Goal: Task Accomplishment & Management: Use online tool/utility

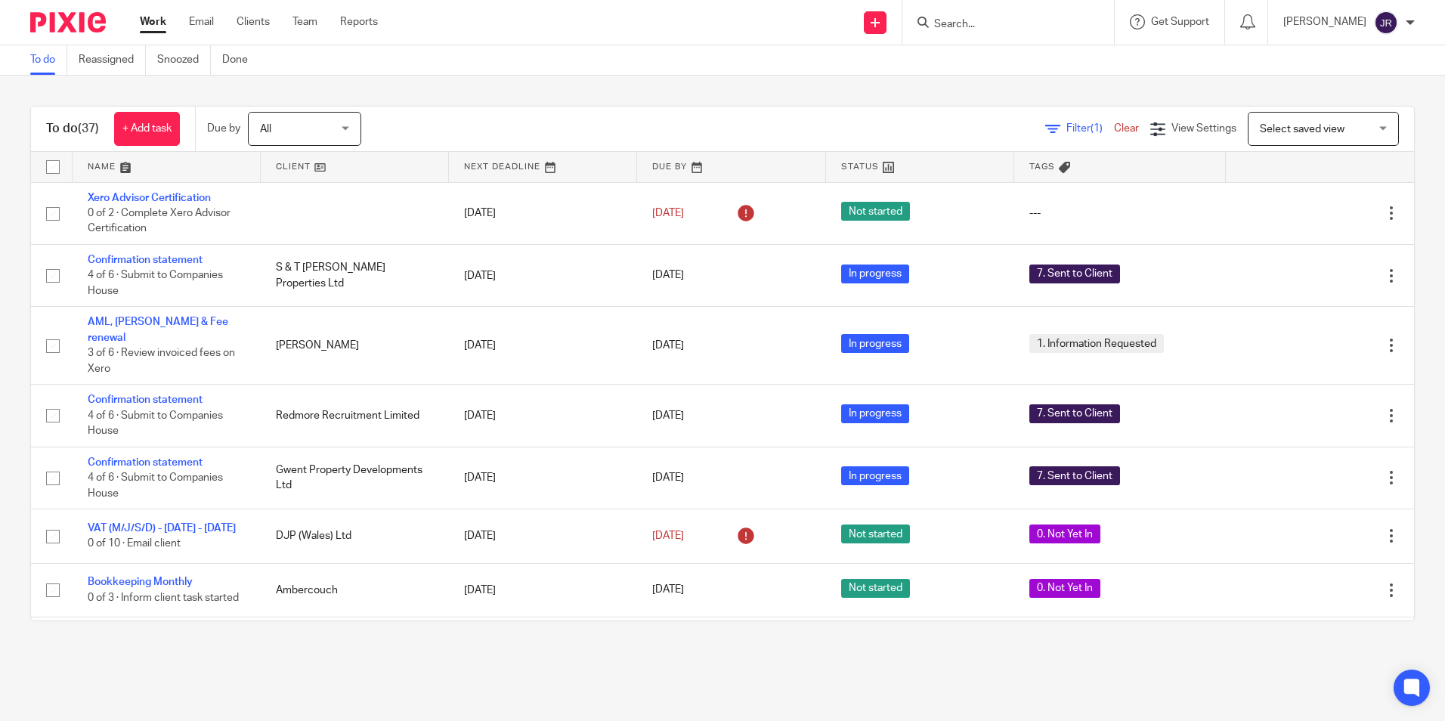
click at [1019, 26] on input "Search" at bounding box center [1001, 25] width 136 height 14
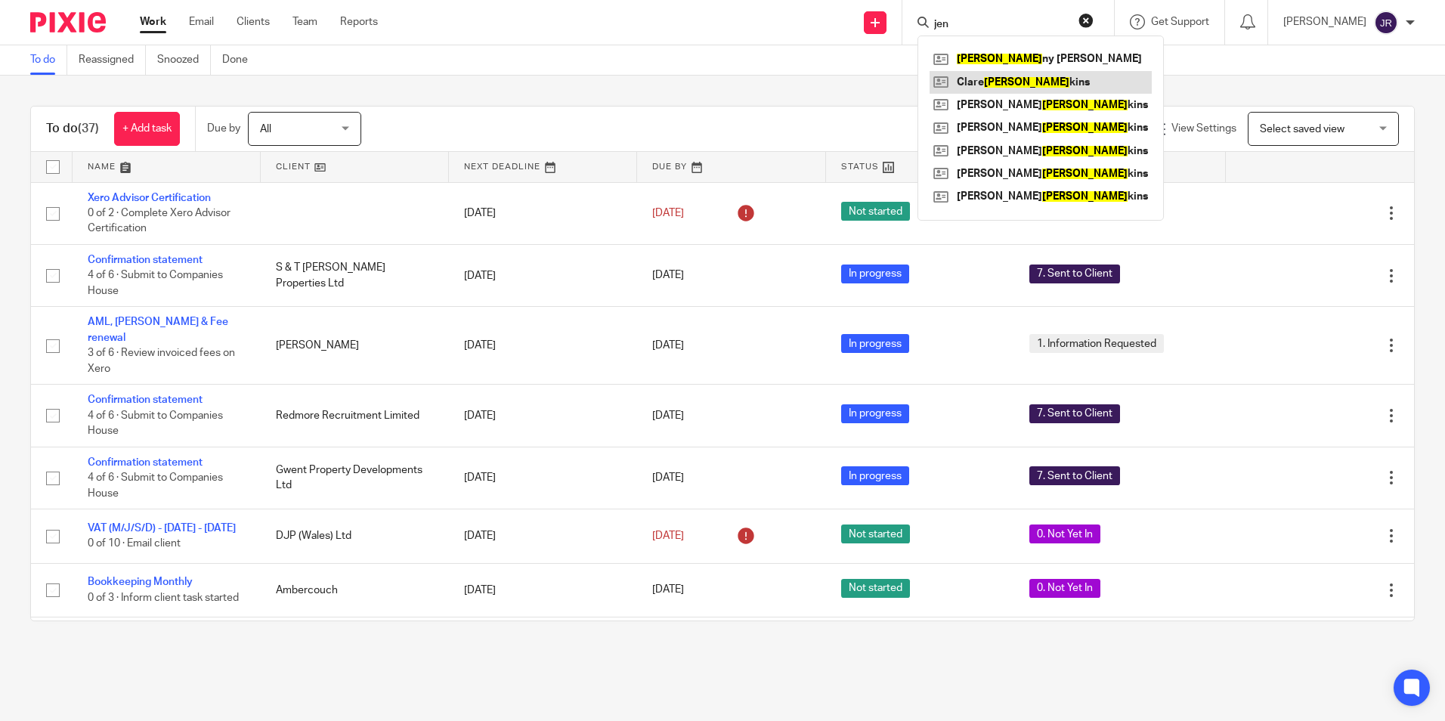
type input "jen"
click at [1000, 77] on link at bounding box center [1041, 82] width 222 height 23
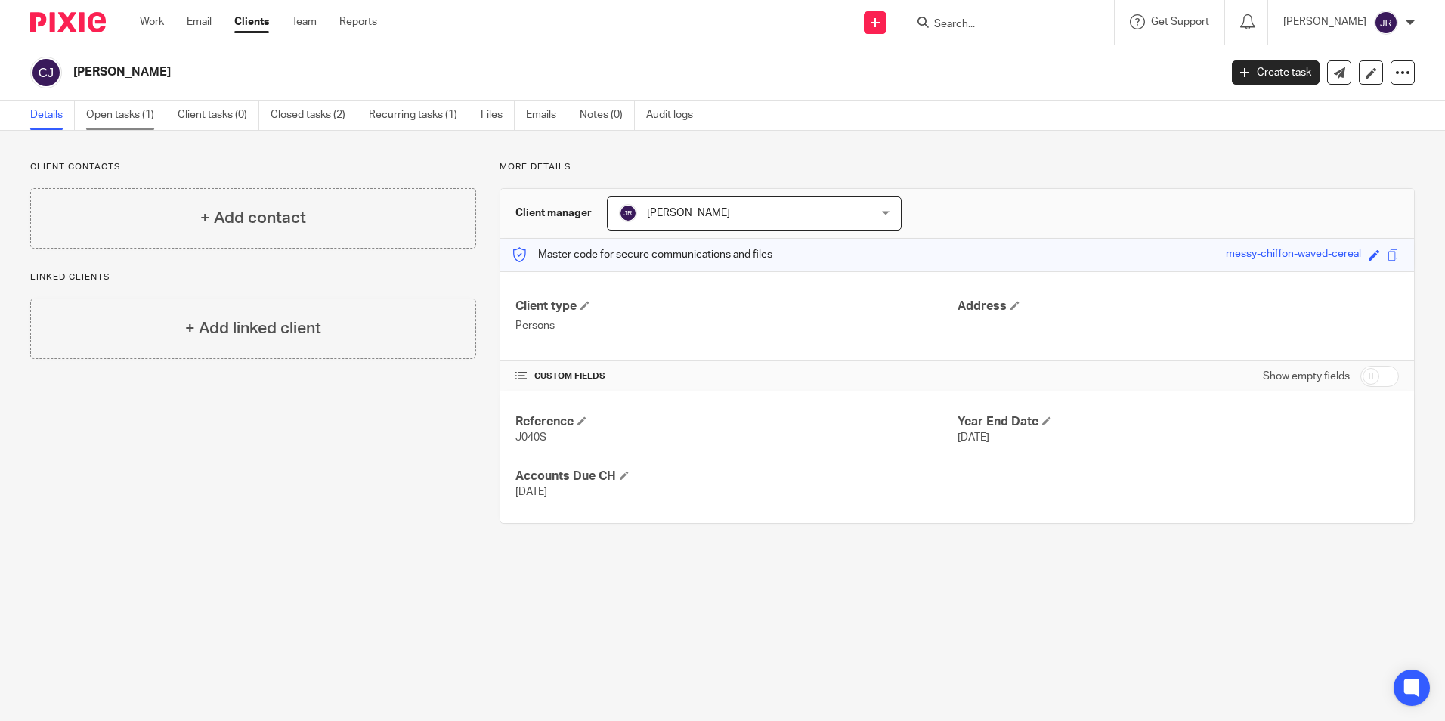
click at [126, 111] on link "Open tasks (1)" at bounding box center [126, 115] width 80 height 29
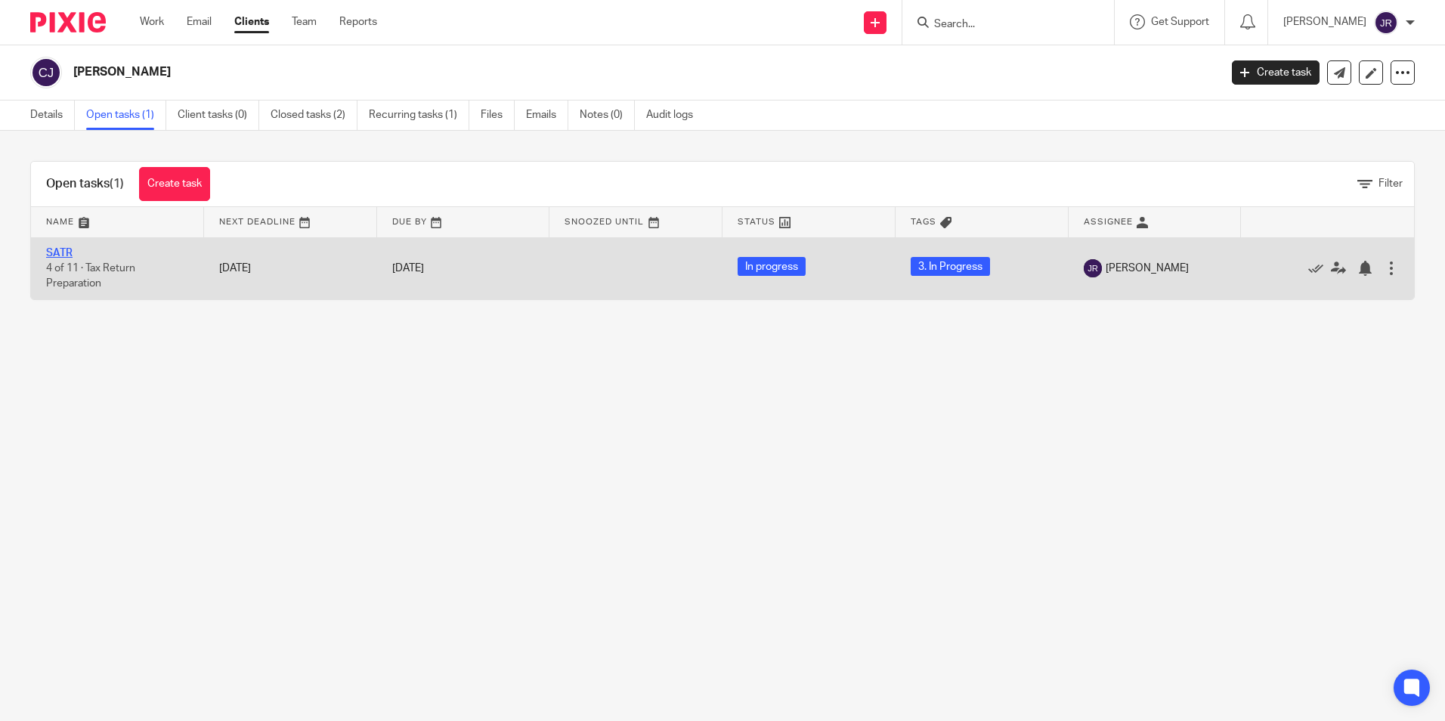
click at [57, 254] on link "SATR" at bounding box center [59, 253] width 26 height 11
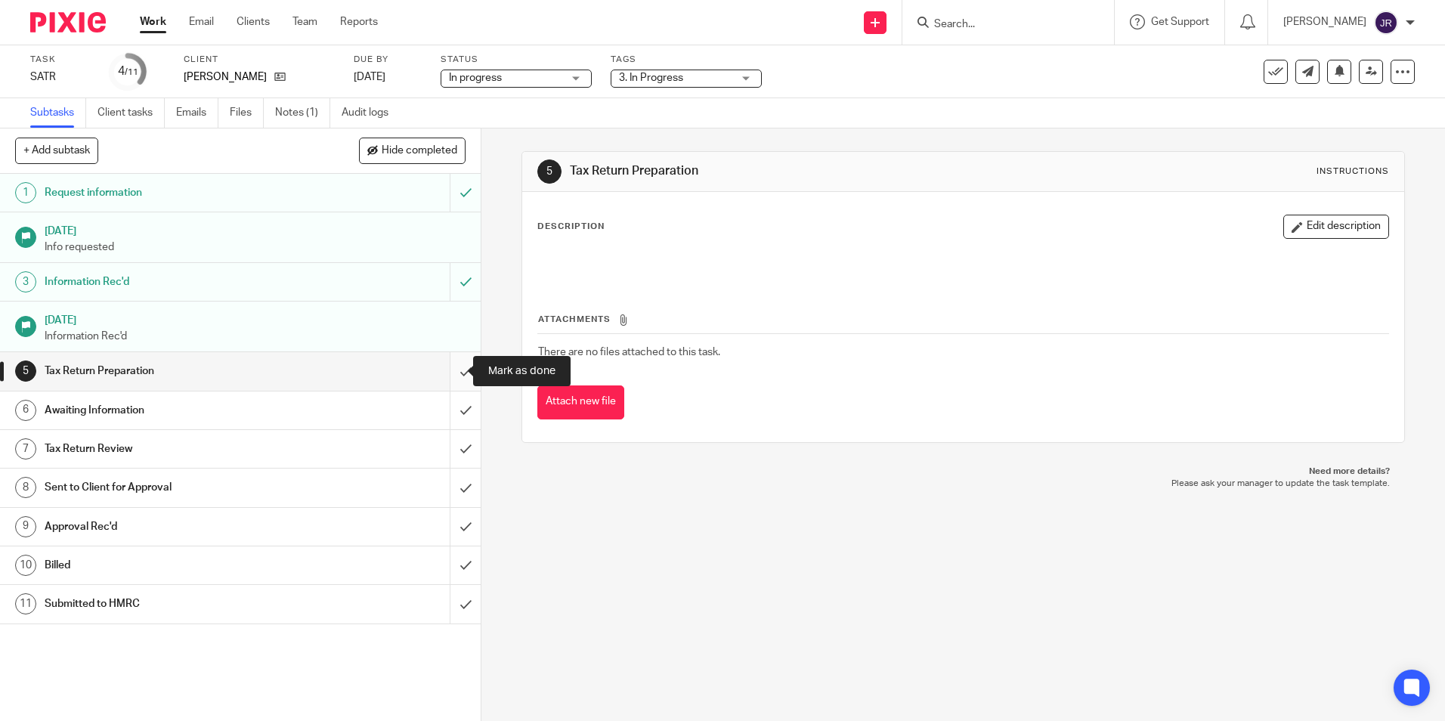
click at [454, 371] on input "submit" at bounding box center [240, 371] width 481 height 38
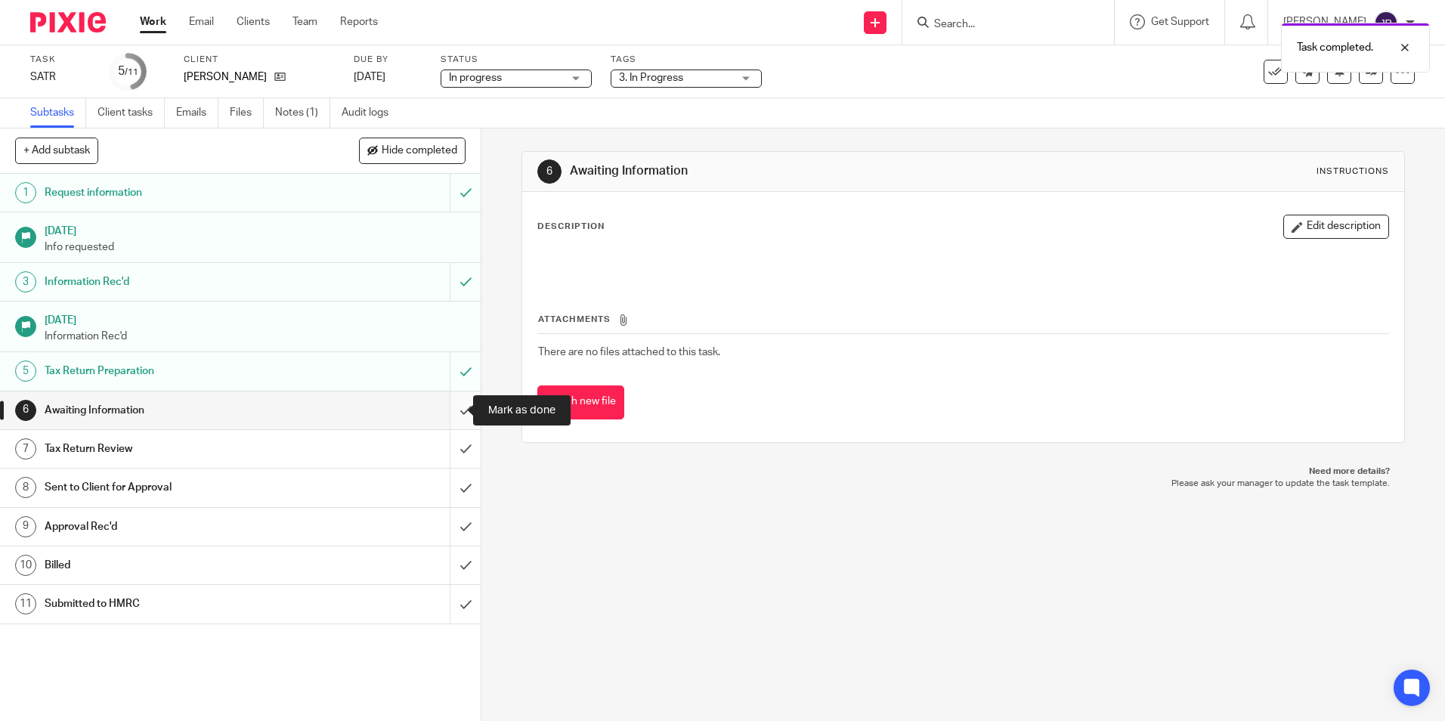
click at [455, 407] on input "submit" at bounding box center [240, 411] width 481 height 38
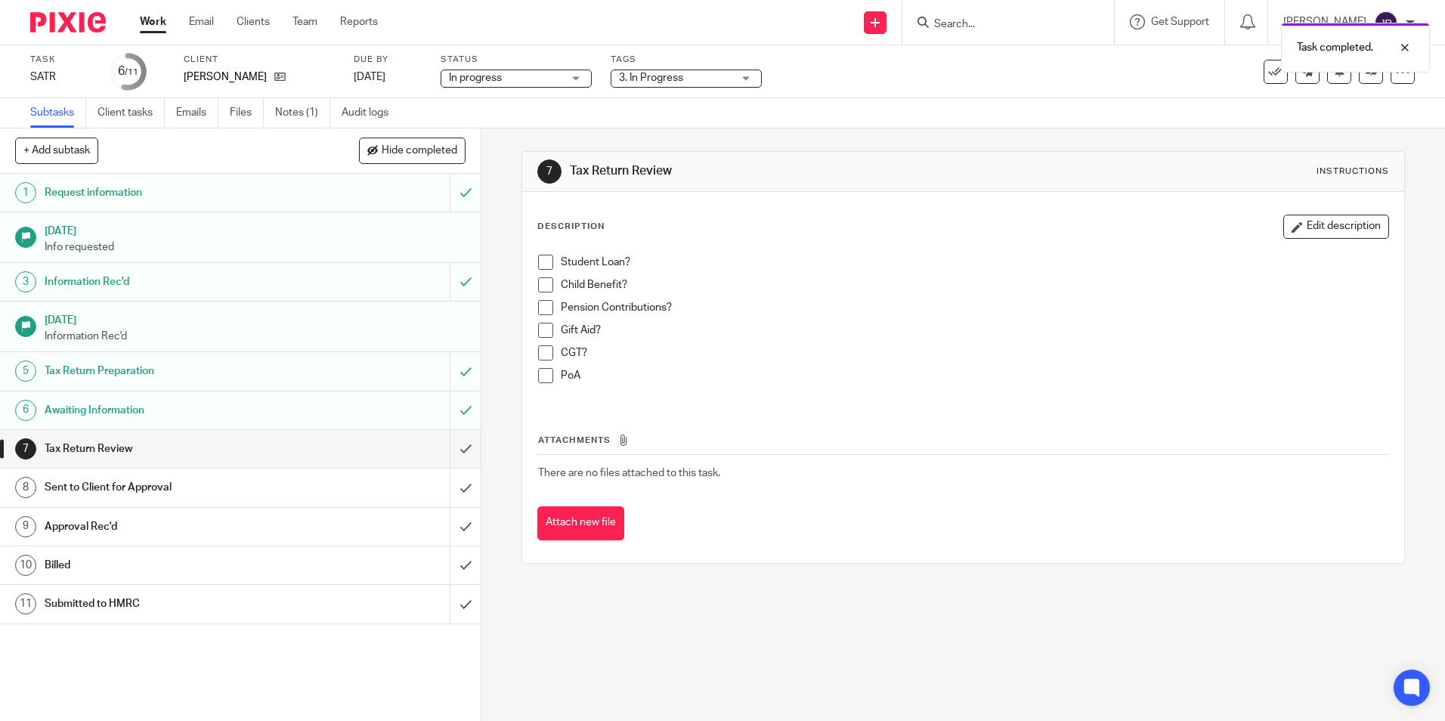
click at [742, 78] on div "3. In Progress" at bounding box center [686, 79] width 151 height 18
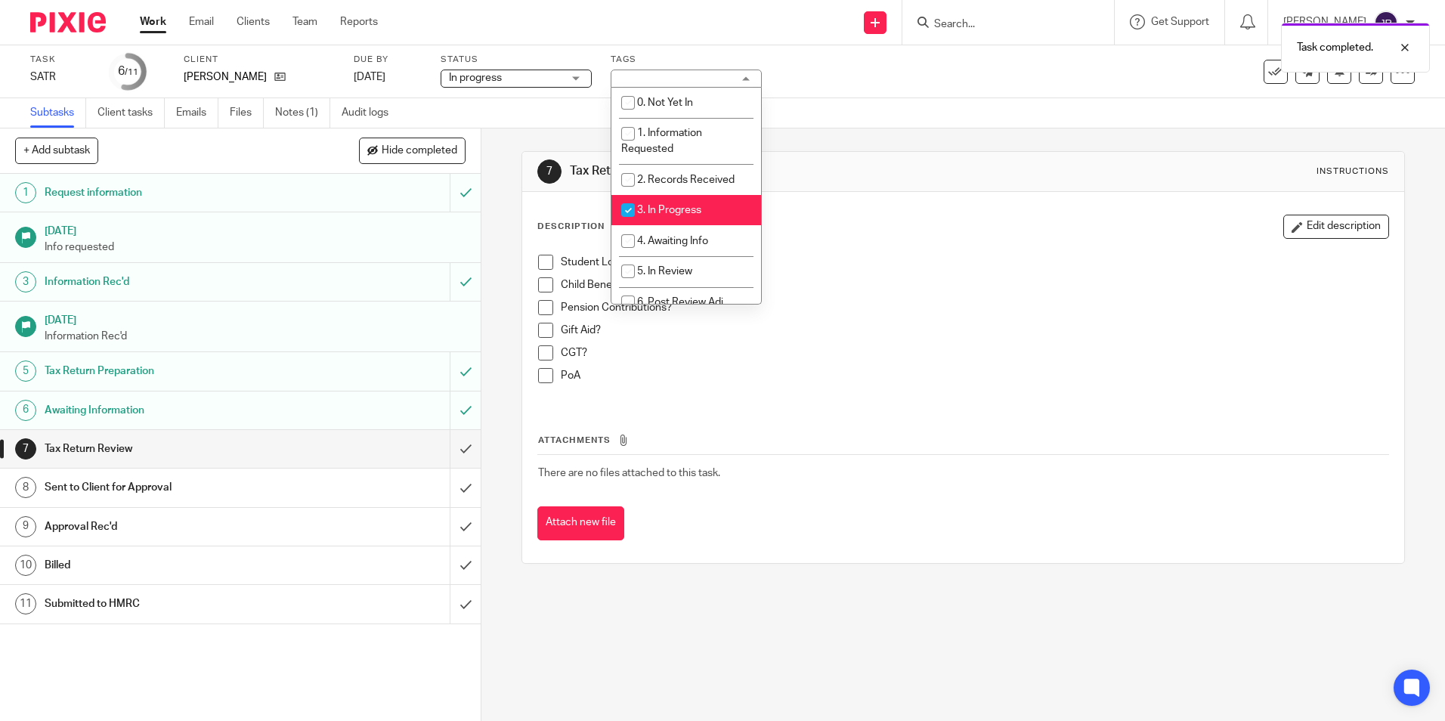
click at [730, 200] on li "3. In Progress" at bounding box center [686, 210] width 150 height 31
checkbox input "false"
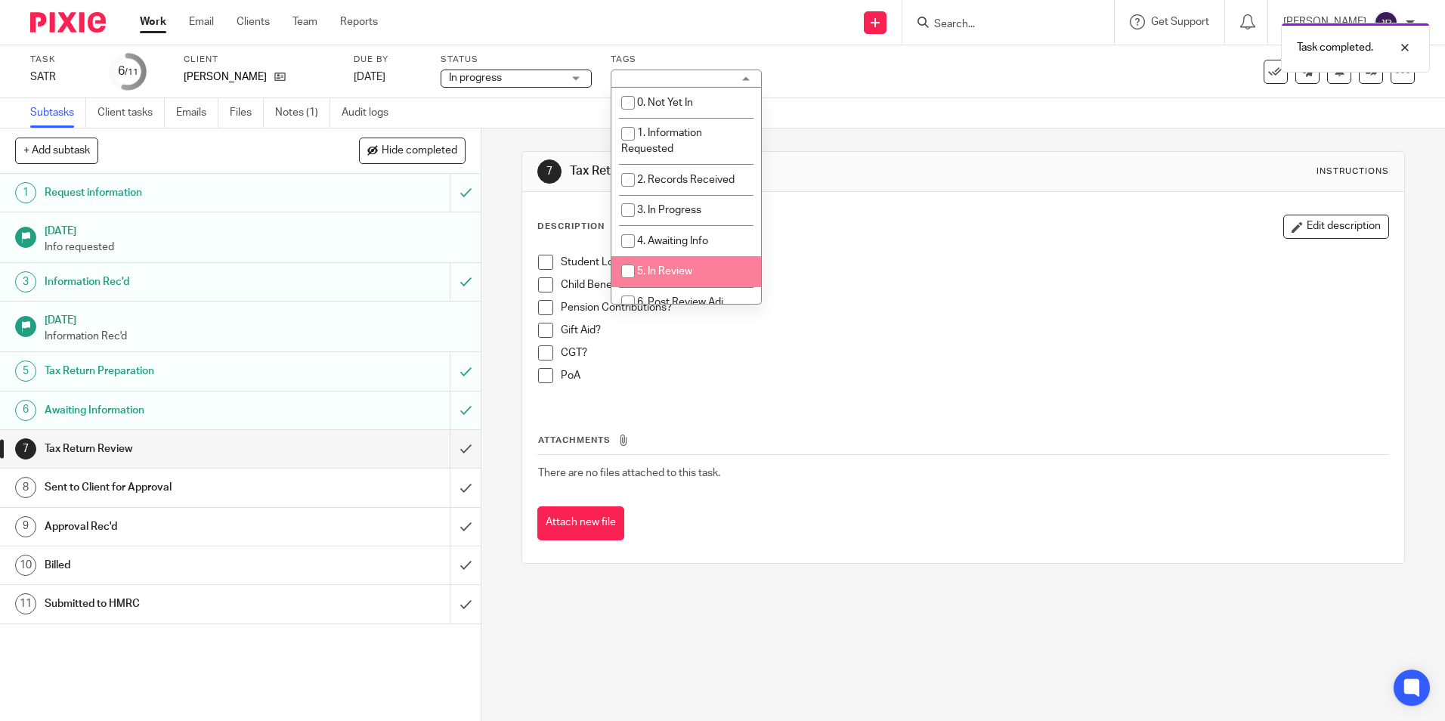
click at [717, 268] on li "5. In Review" at bounding box center [686, 271] width 150 height 31
checkbox input "true"
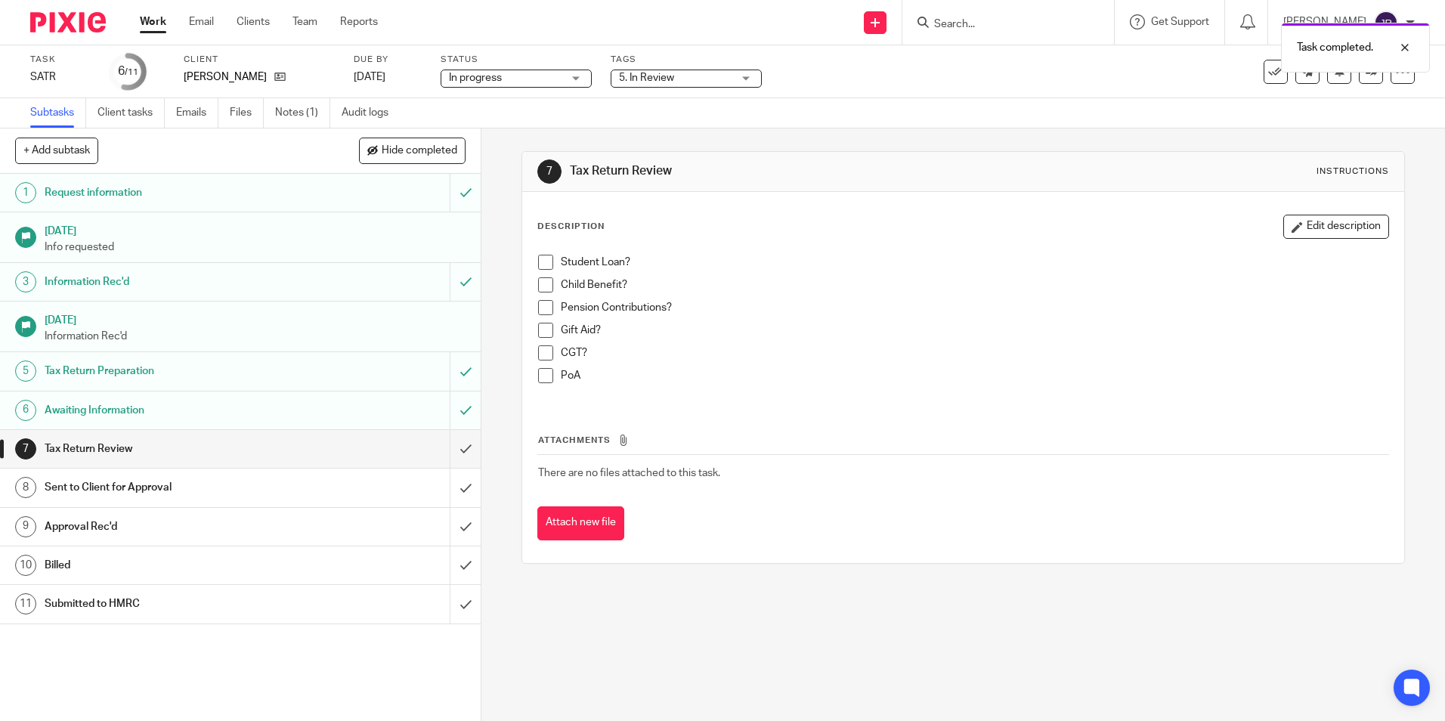
click at [813, 553] on div "Description Edit description Student Loan? Child Benefit? Pension Contributions…" at bounding box center [962, 377] width 881 height 371
click at [1361, 79] on link at bounding box center [1371, 72] width 24 height 24
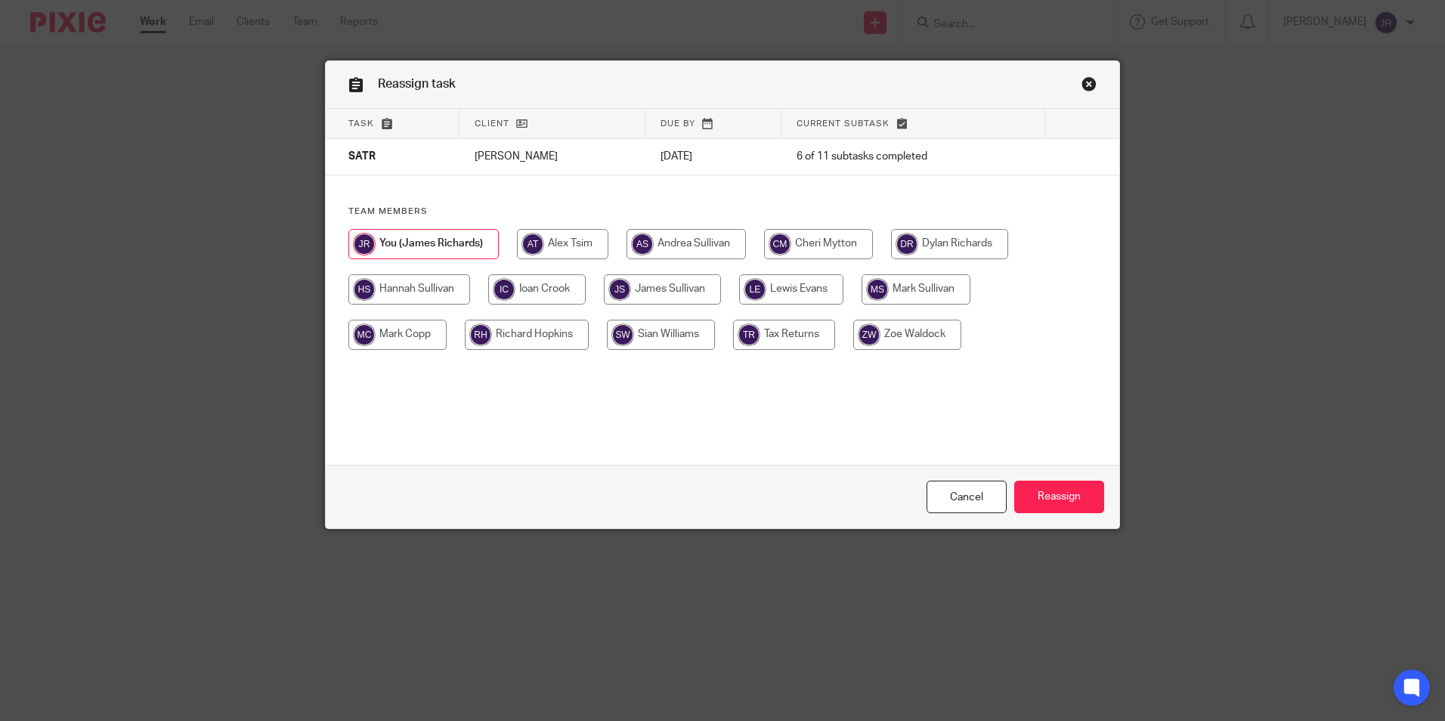
click at [689, 286] on input "radio" at bounding box center [662, 289] width 117 height 30
radio input "true"
click at [1043, 503] on input "Reassign" at bounding box center [1059, 497] width 90 height 33
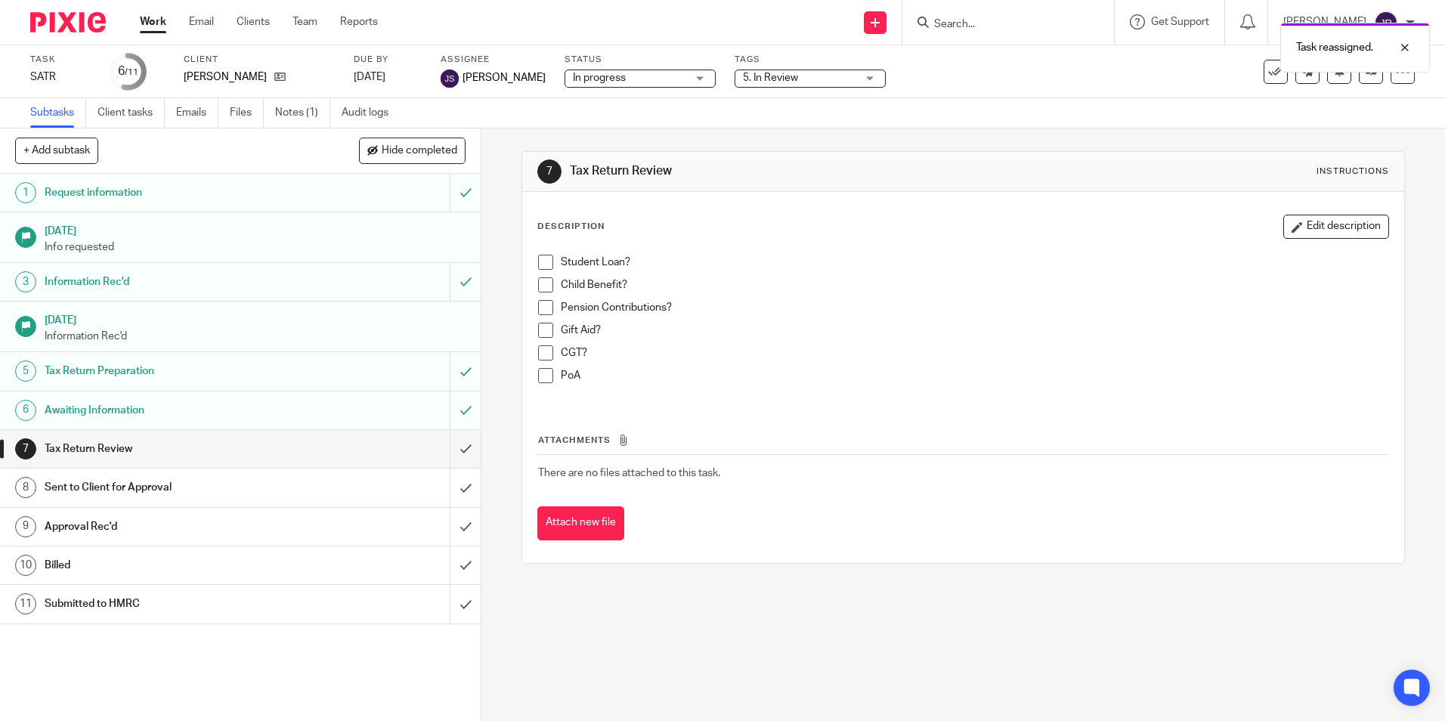
click at [151, 24] on link "Work" at bounding box center [153, 21] width 26 height 15
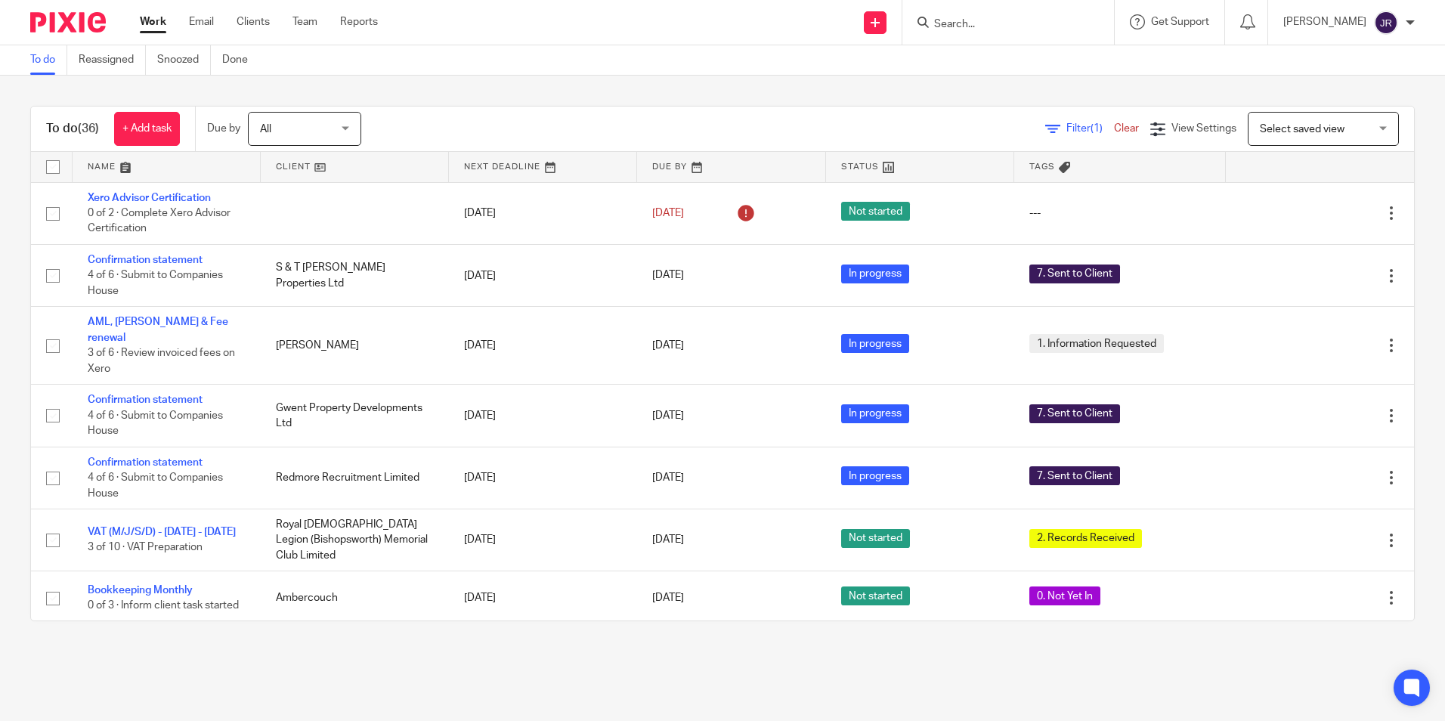
click at [1034, 18] on input "Search" at bounding box center [1001, 25] width 136 height 14
type input "ren an"
